Goal: Find specific page/section: Find specific page/section

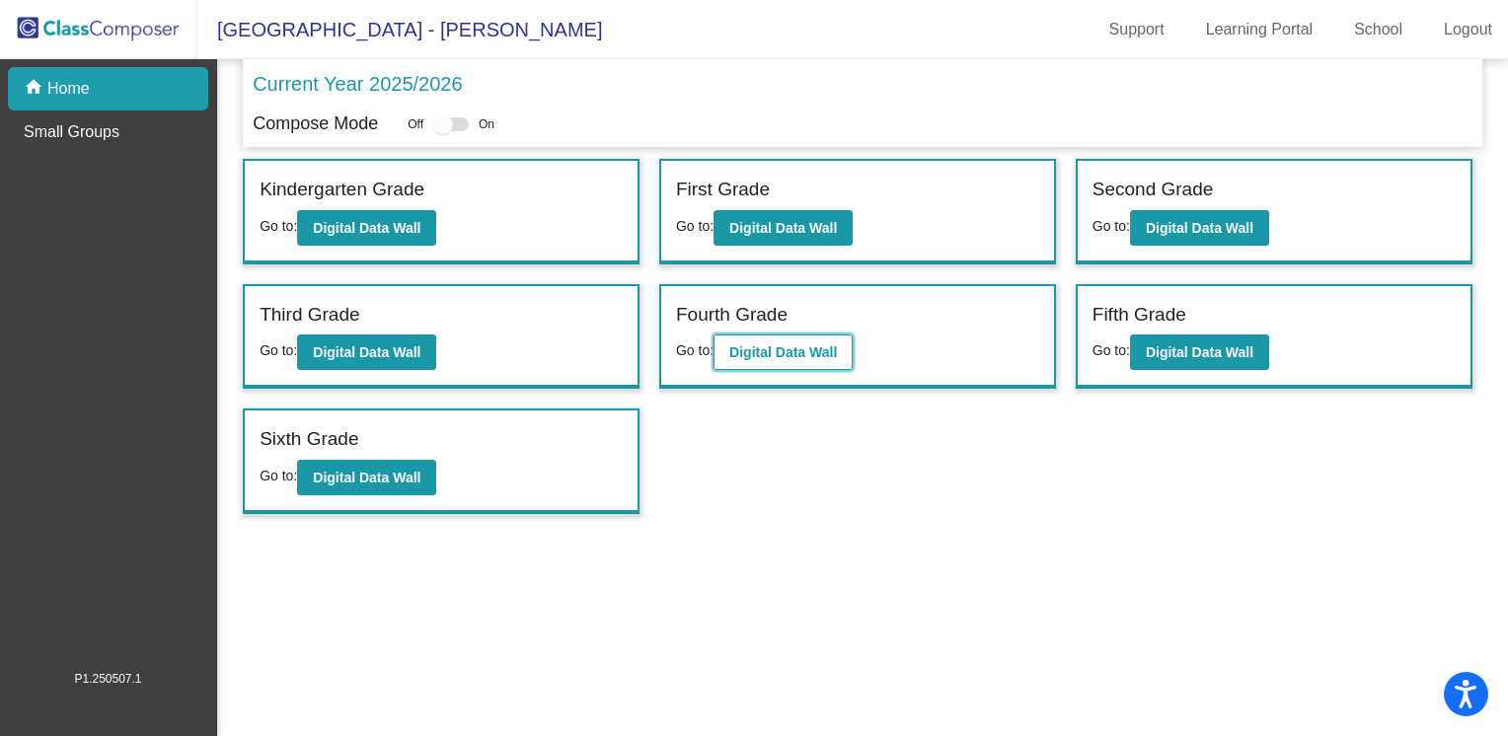
click at [738, 345] on b "Digital Data Wall" at bounding box center [783, 352] width 108 height 16
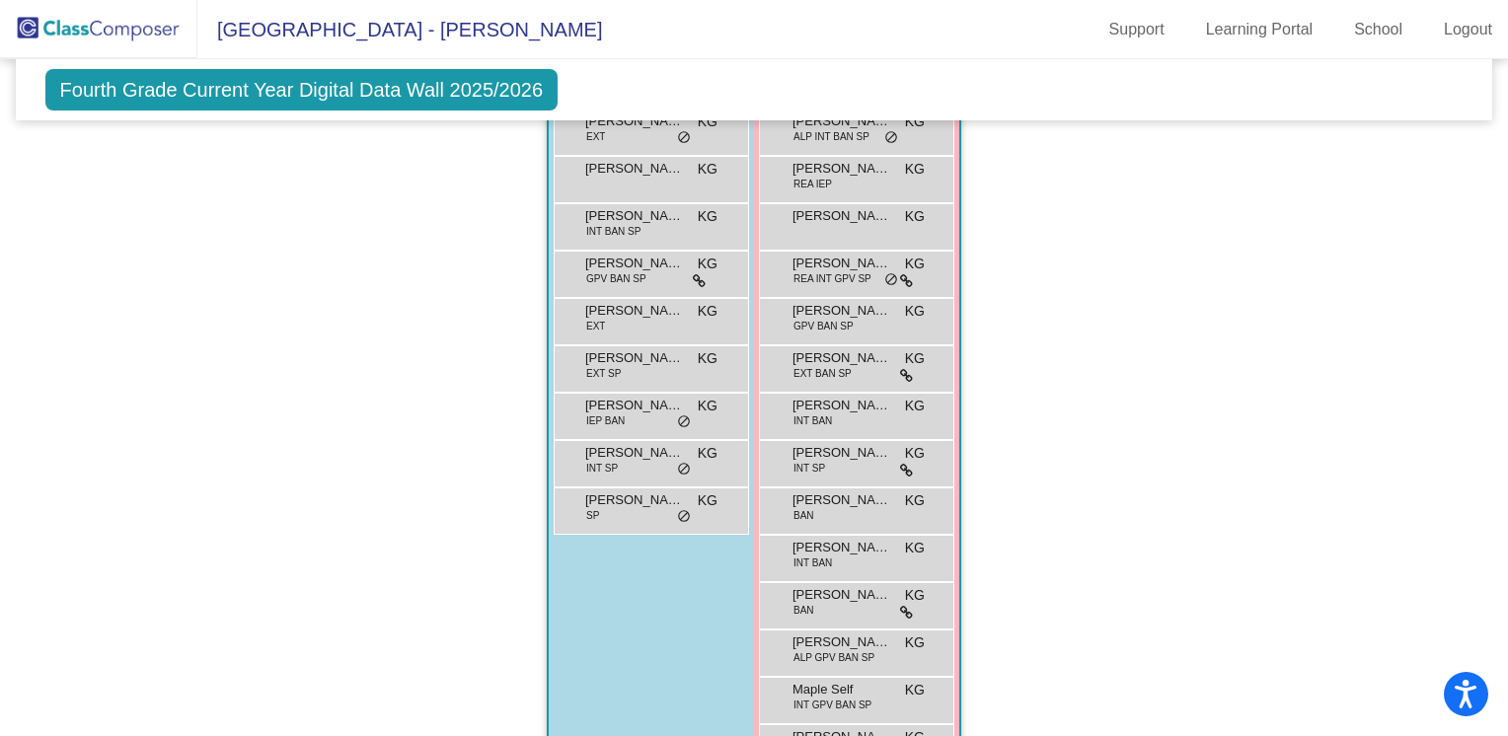
scroll to position [1110, 0]
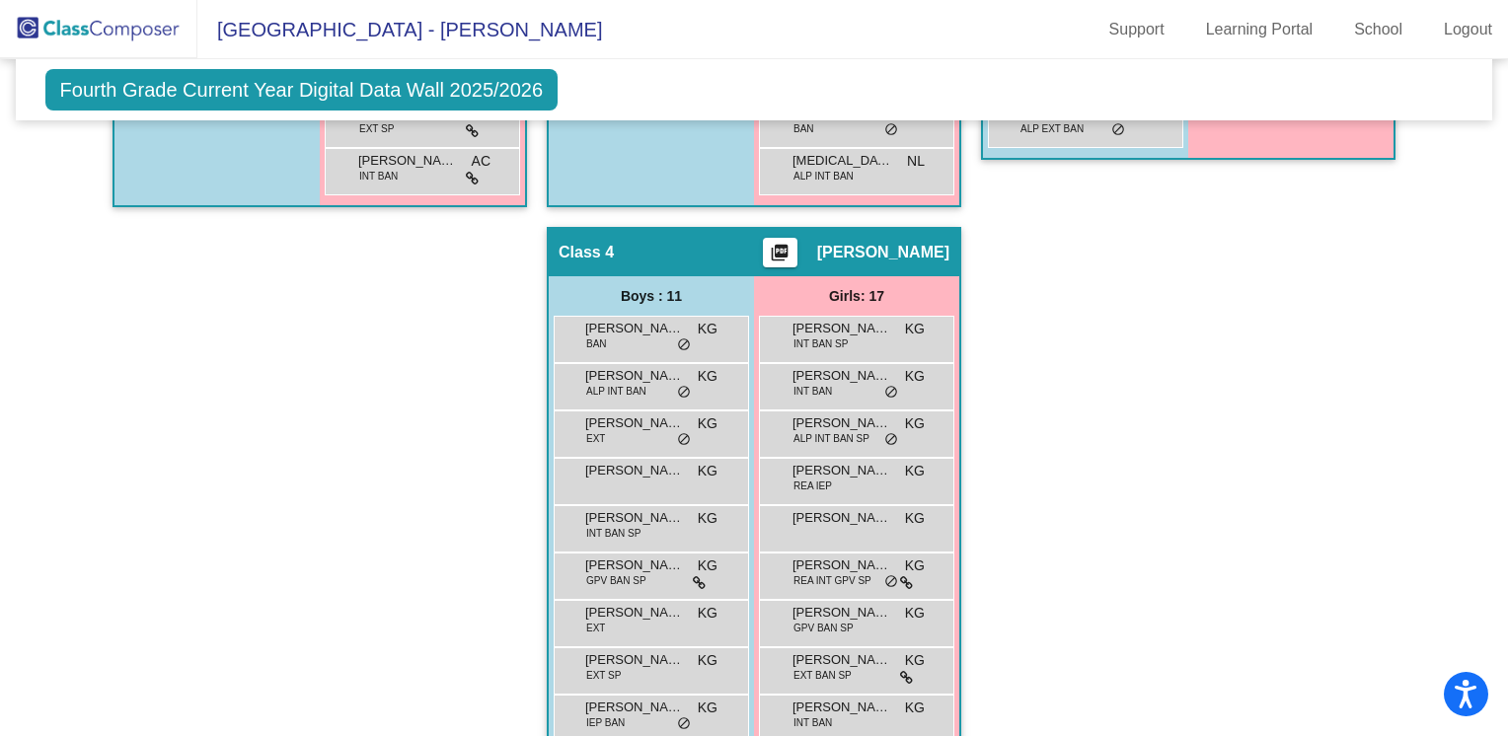
drag, startPoint x: 1504, startPoint y: 476, endPoint x: 1497, endPoint y: 351, distance: 124.6
click at [1497, 351] on mat-sidenav-content "Fourth Grade Current Year Digital Data Wall 2025/2026 Add, Move, or Retain Stud…" at bounding box center [754, 397] width 1508 height 677
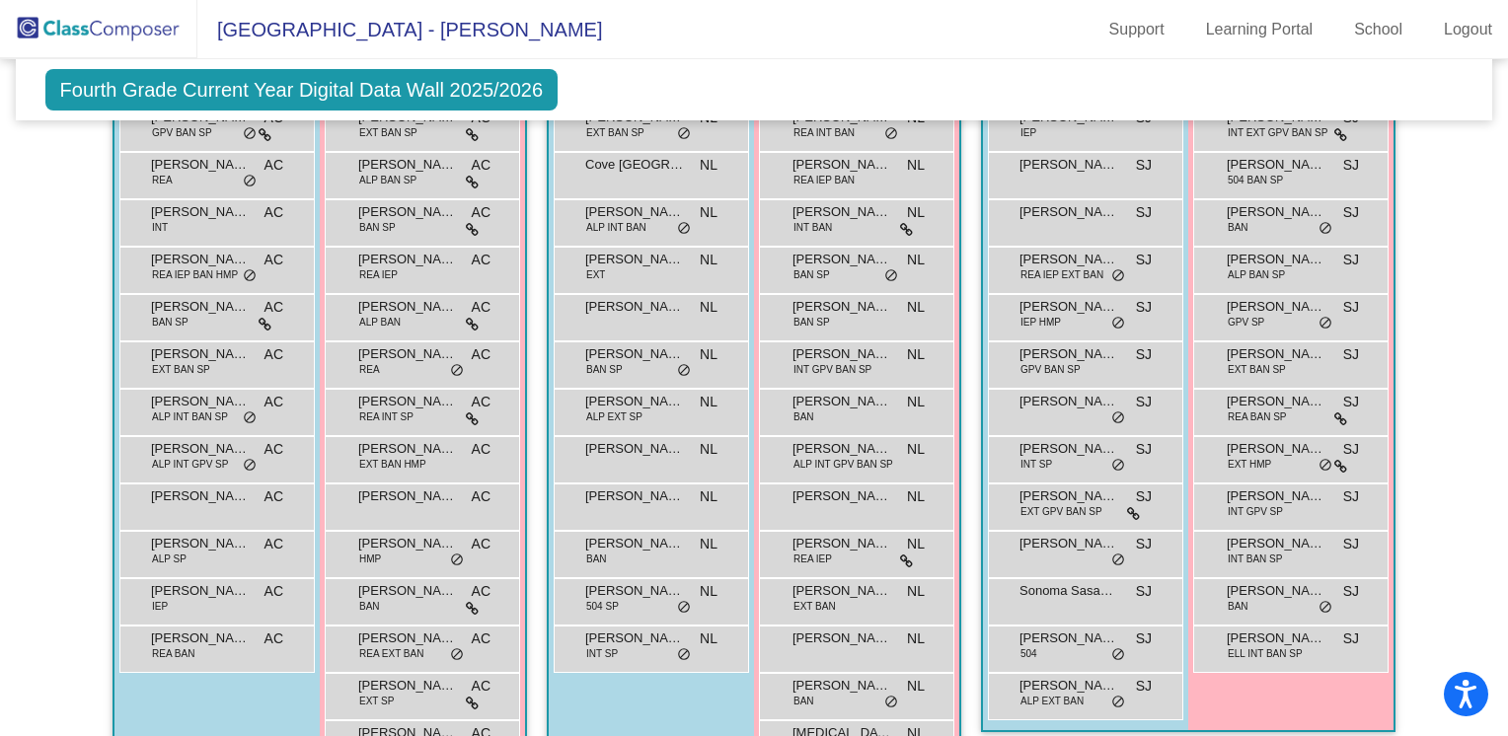
scroll to position [544, 0]
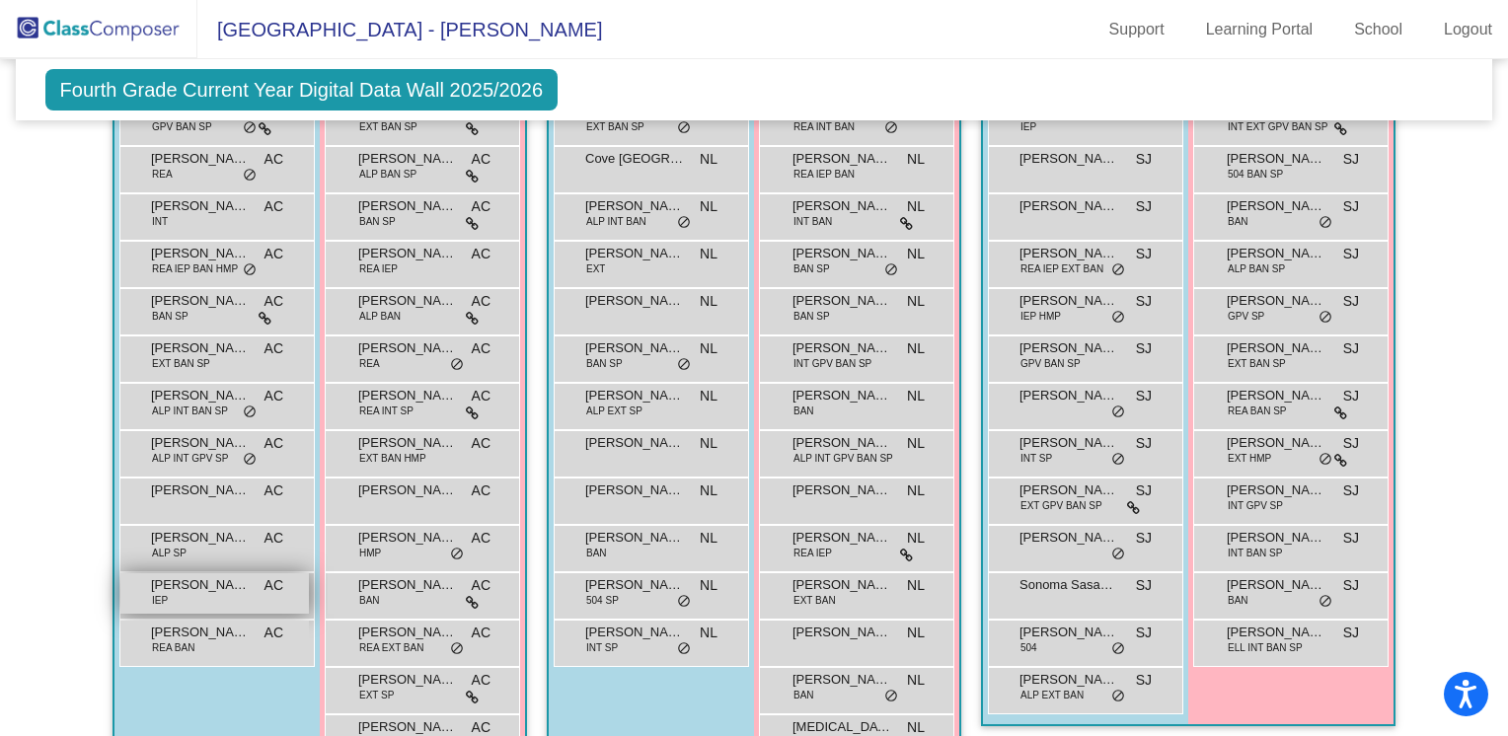
click at [197, 585] on span "[PERSON_NAME]" at bounding box center [200, 585] width 99 height 20
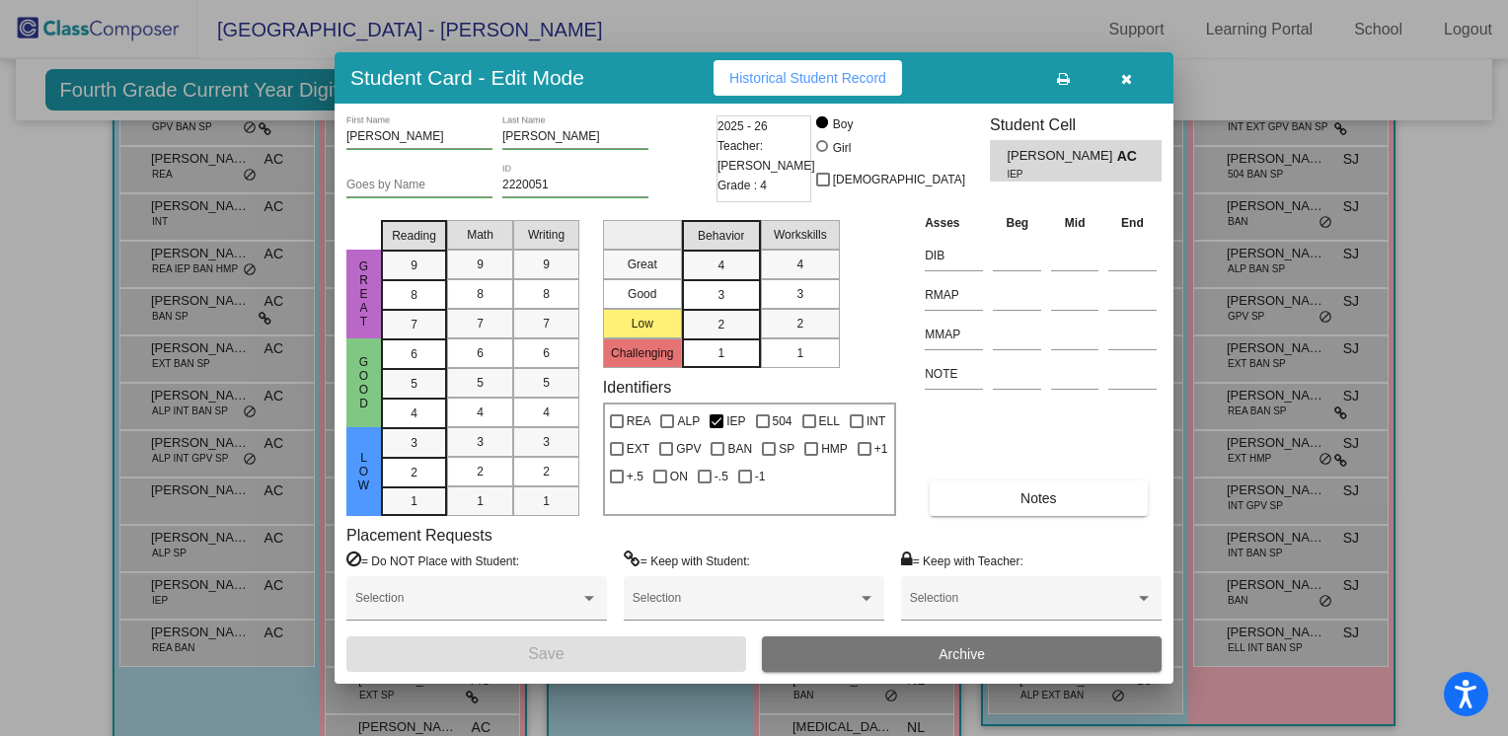
click at [1127, 83] on icon "button" at bounding box center [1126, 79] width 11 height 14
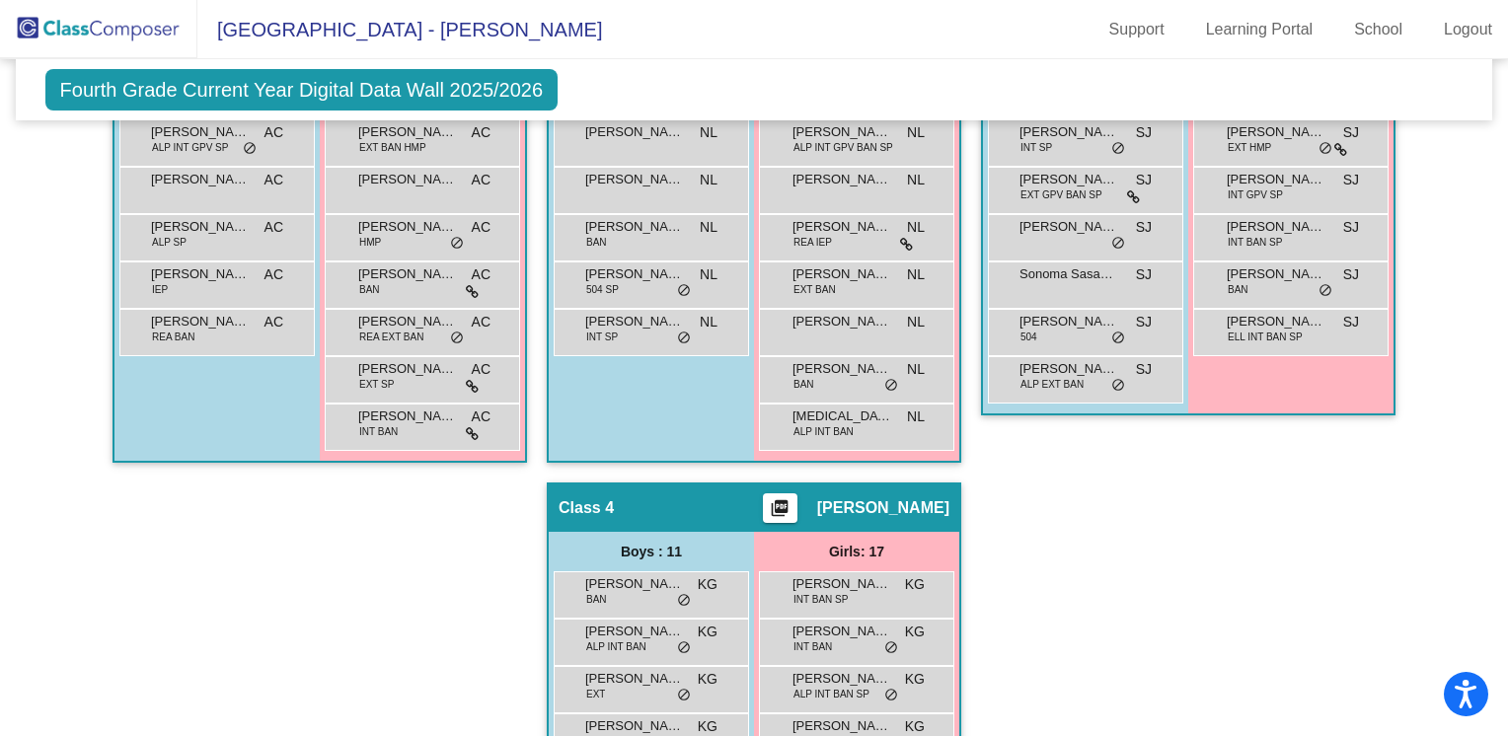
scroll to position [856, 0]
drag, startPoint x: 1497, startPoint y: 477, endPoint x: 1488, endPoint y: 448, distance: 30.0
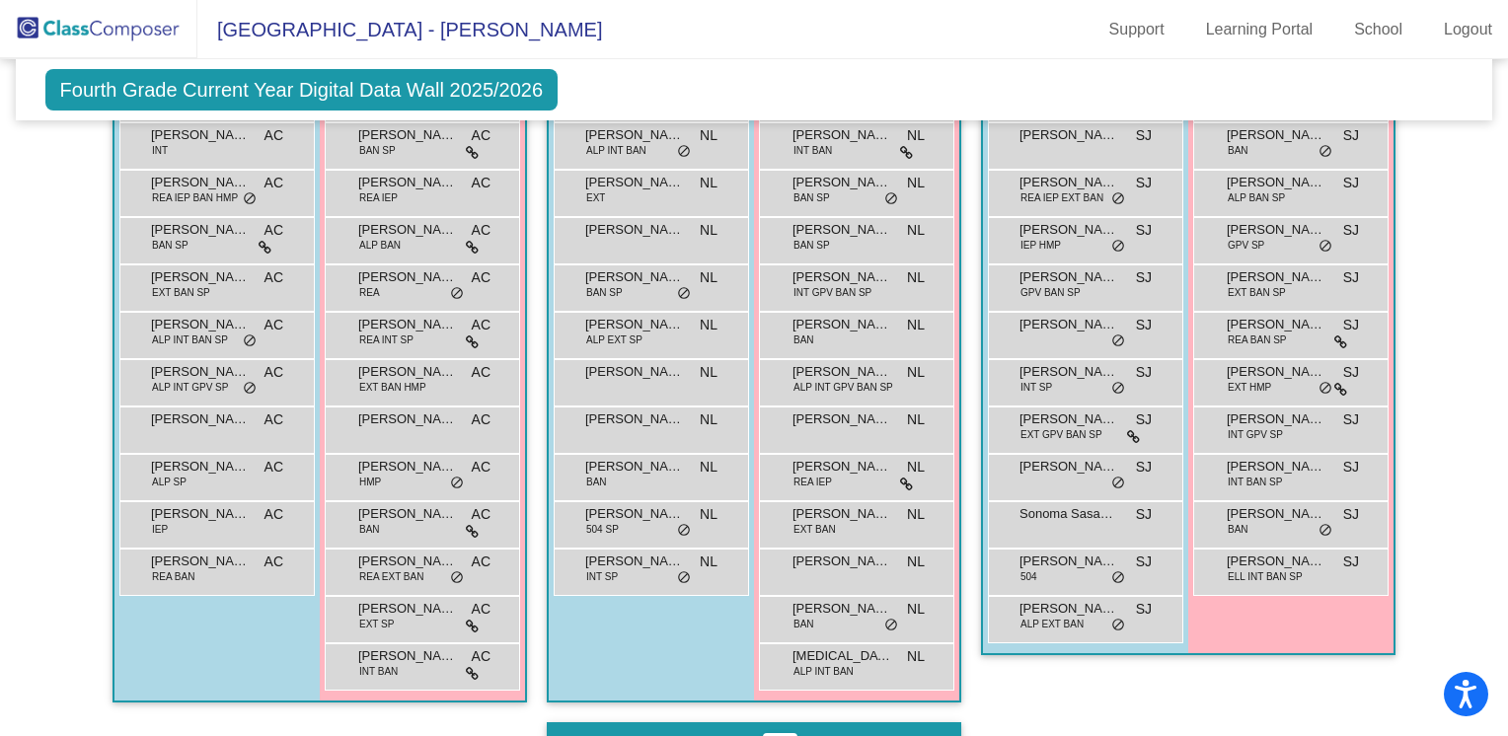
scroll to position [575, 0]
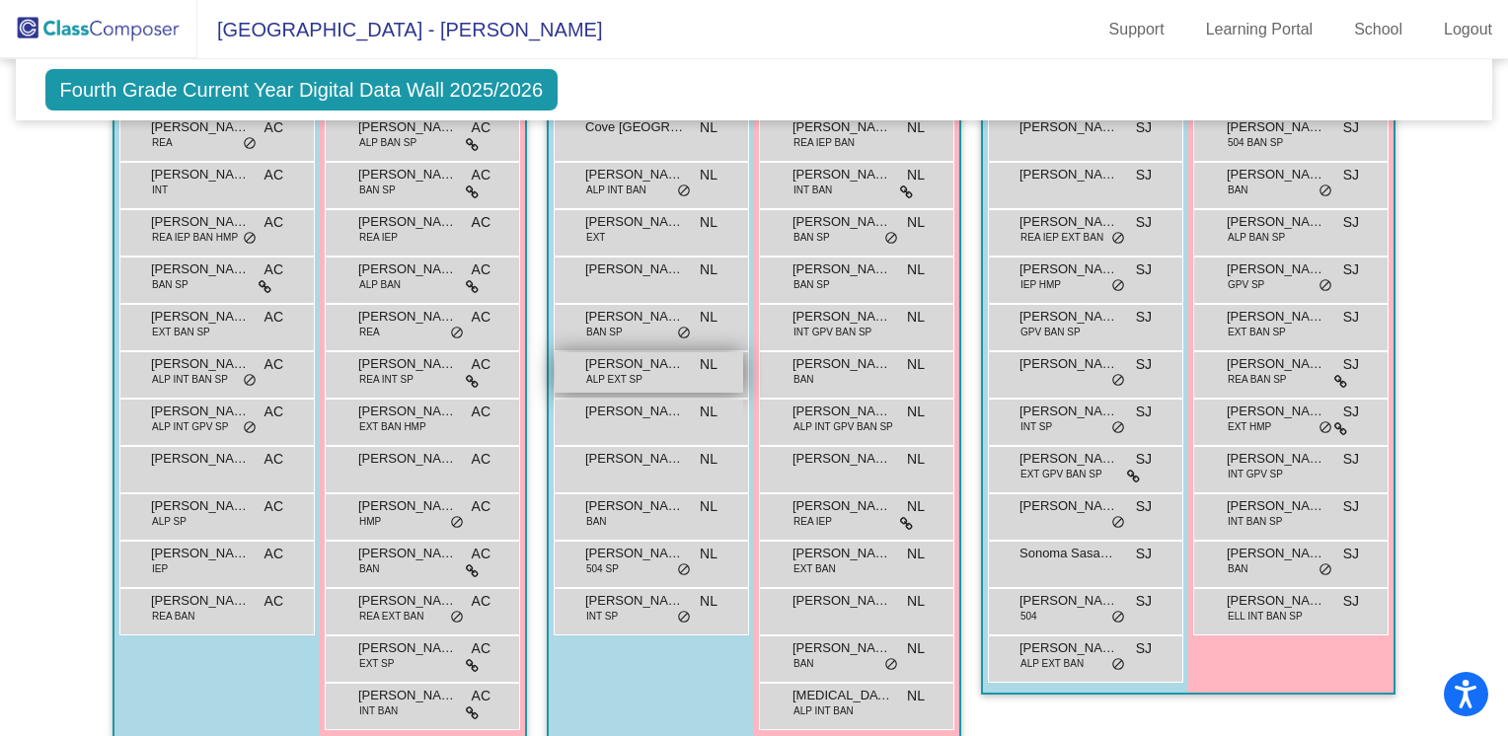
click at [635, 360] on span "[PERSON_NAME]" at bounding box center [634, 364] width 99 height 20
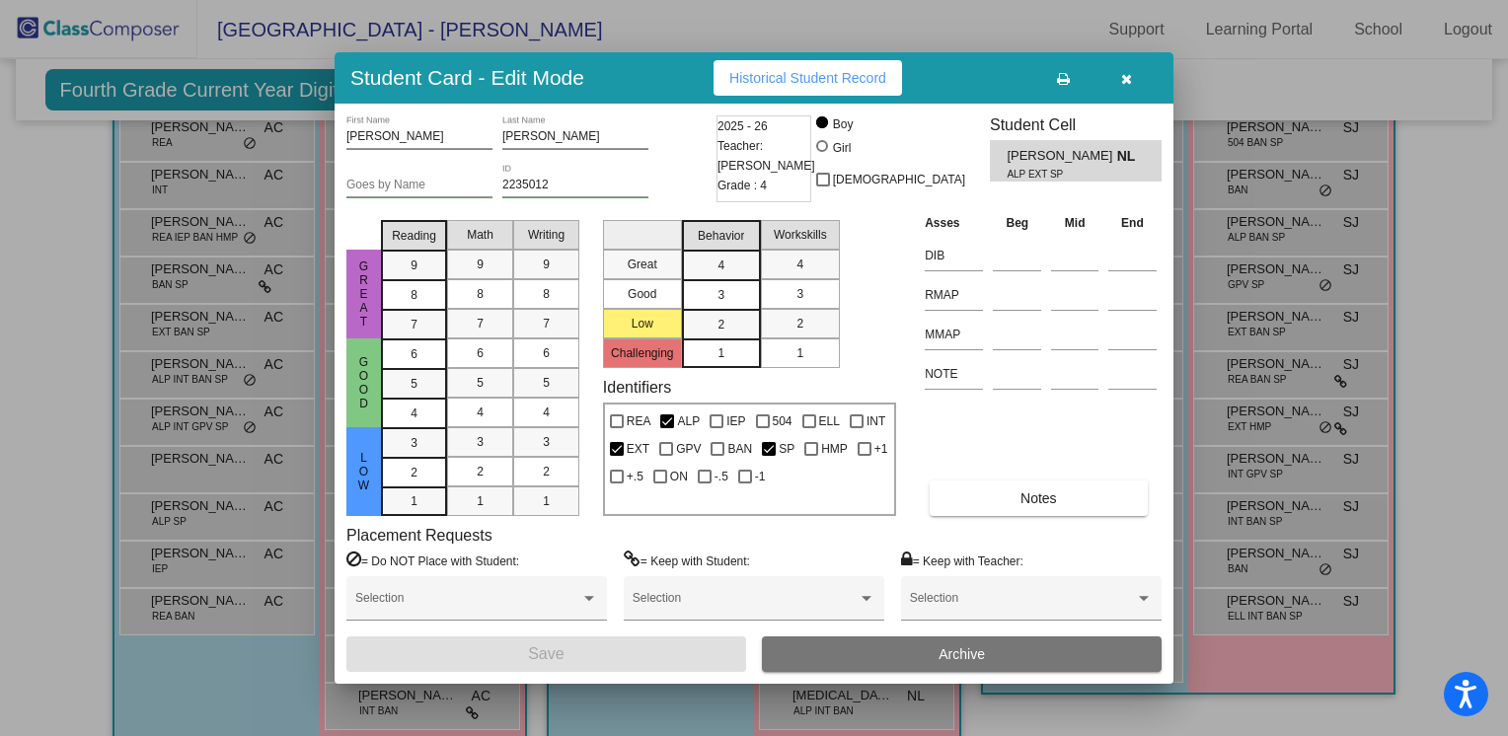
click at [1128, 73] on icon "button" at bounding box center [1126, 79] width 11 height 14
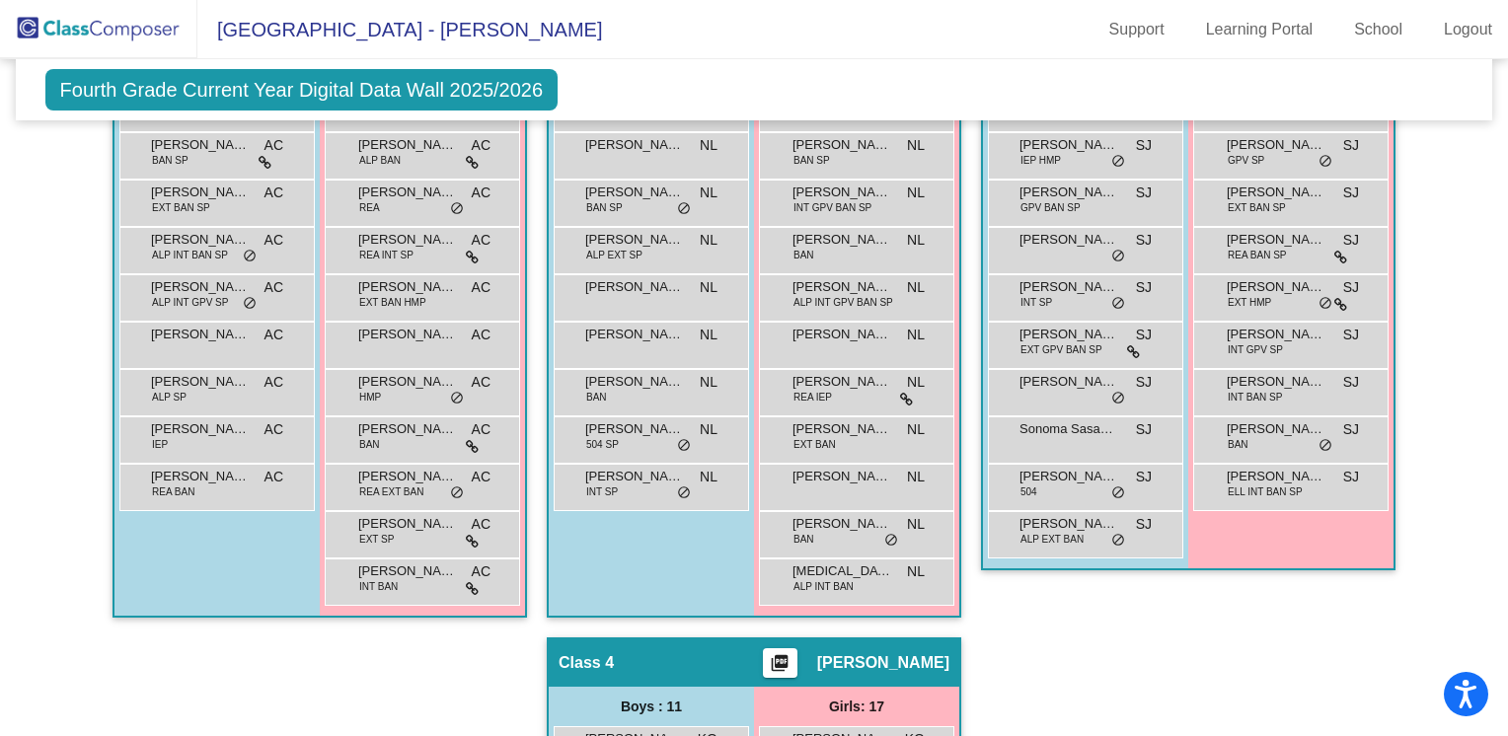
scroll to position [640, 0]
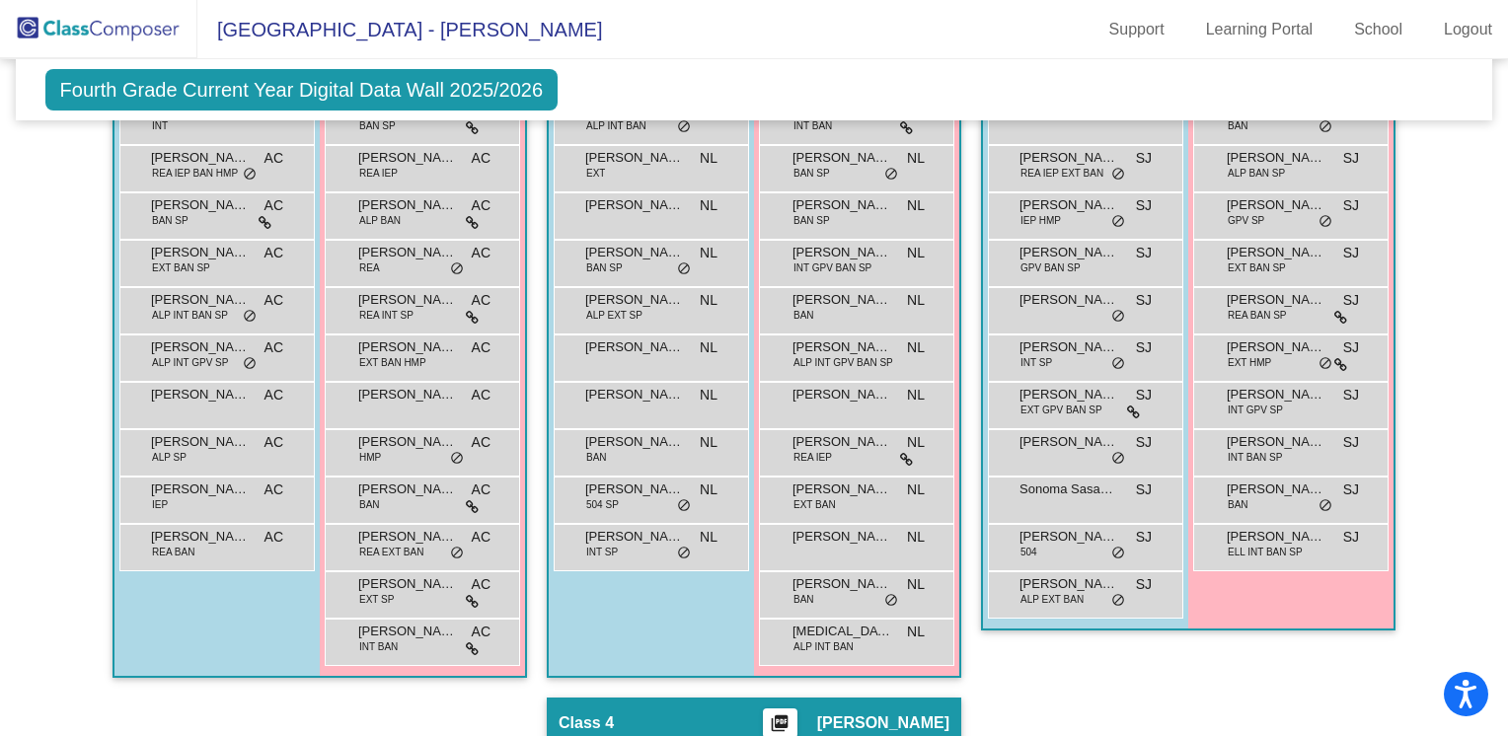
click at [293, 83] on span "Fourth Grade Current Year Digital Data Wall 2025/2026" at bounding box center [301, 89] width 513 height 41
click at [446, 86] on span "Fourth Grade Current Year Digital Data Wall 2025/2026" at bounding box center [301, 89] width 513 height 41
click at [470, 34] on span "[GEOGRAPHIC_DATA] - [PERSON_NAME]" at bounding box center [399, 30] width 405 height 32
click at [125, 27] on img at bounding box center [98, 29] width 197 height 58
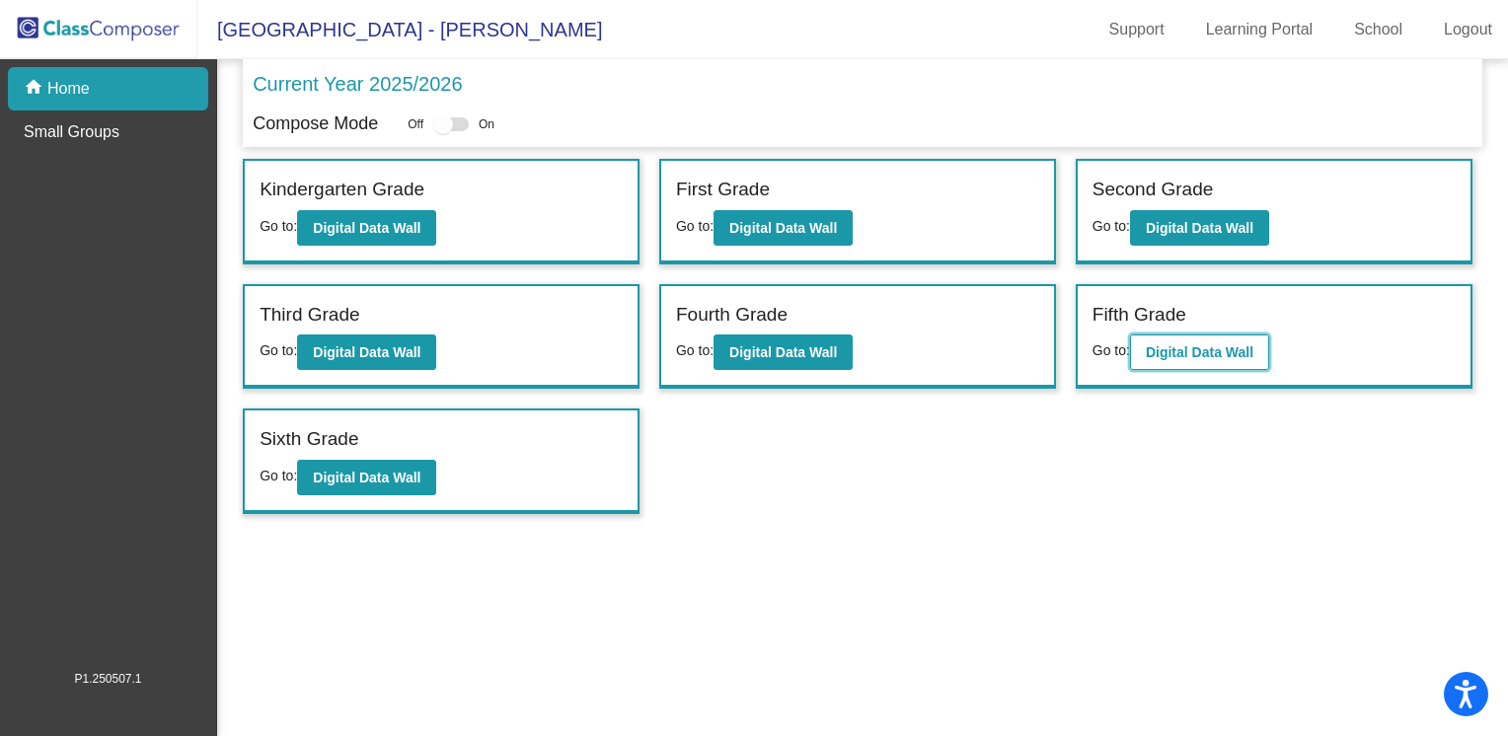
click at [1195, 349] on b "Digital Data Wall" at bounding box center [1200, 352] width 108 height 16
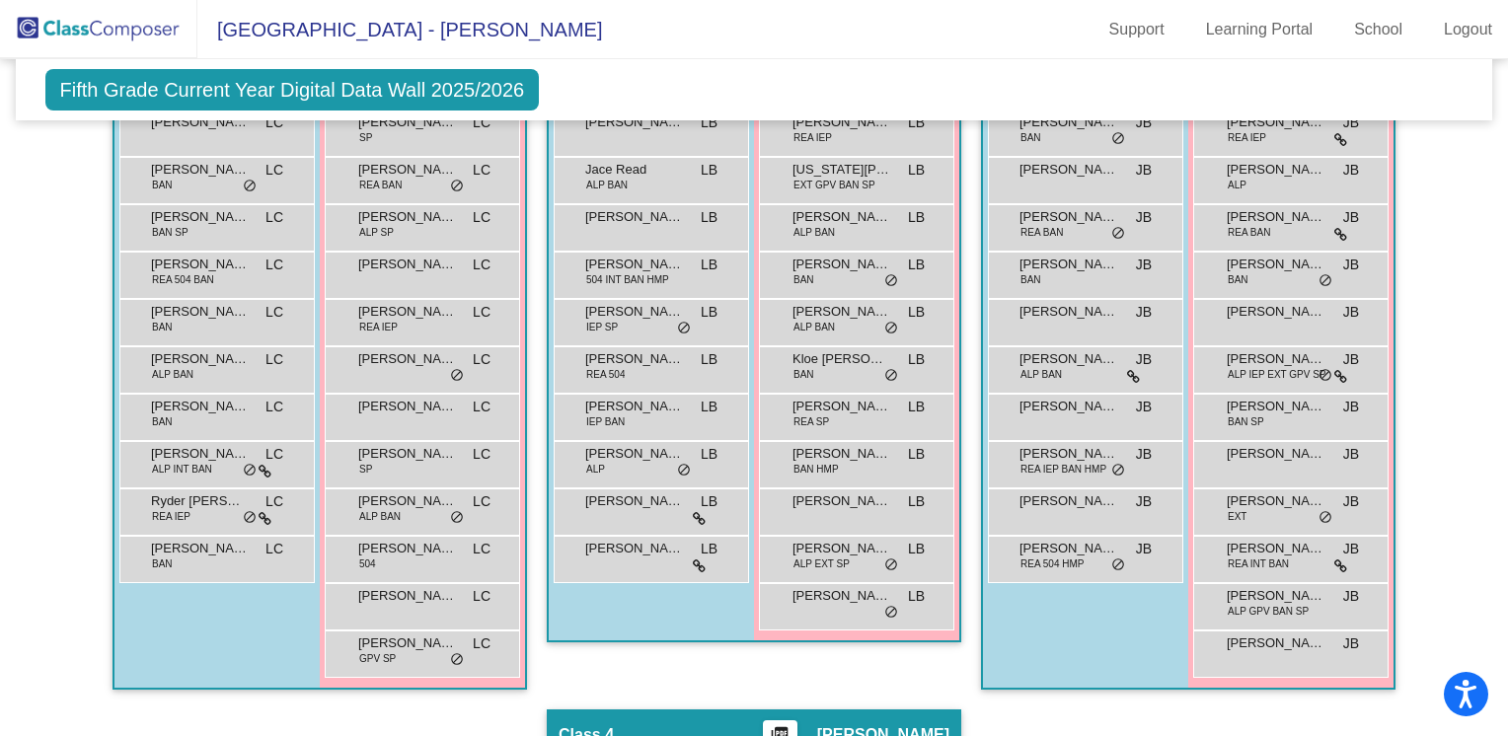
scroll to position [660, 0]
